Goal: Transaction & Acquisition: Purchase product/service

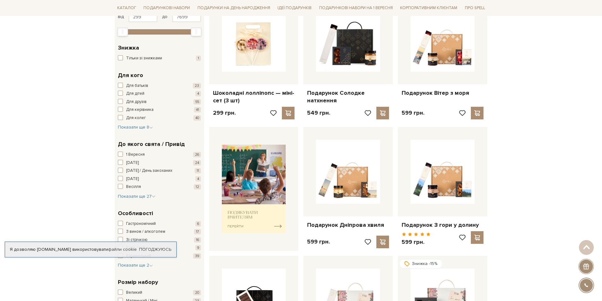
scroll to position [253, 0]
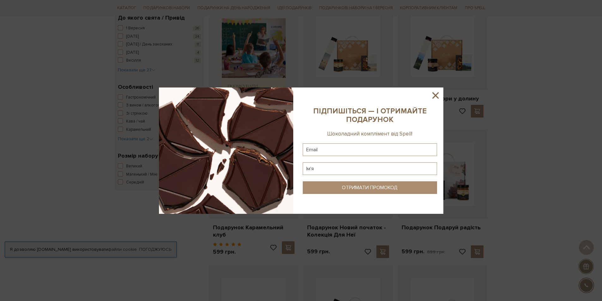
click at [444, 184] on div at bounding box center [301, 150] width 602 height 301
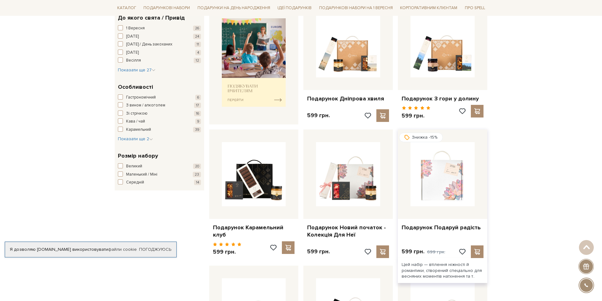
click at [433, 192] on img at bounding box center [442, 174] width 64 height 64
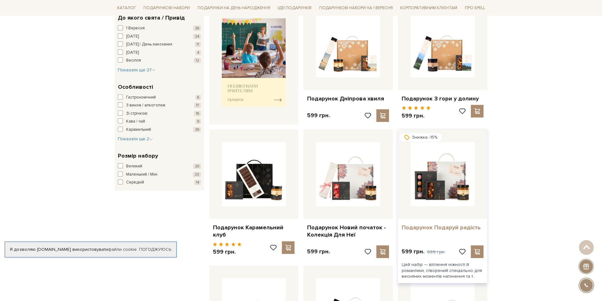
click at [412, 228] on link "Подарунок Подаруй радість" at bounding box center [443, 227] width 82 height 7
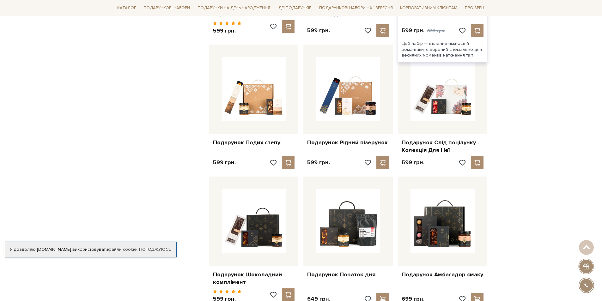
scroll to position [506, 0]
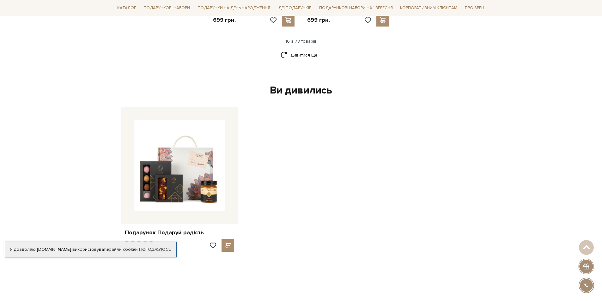
scroll to position [695, 0]
